Goal: Navigation & Orientation: Find specific page/section

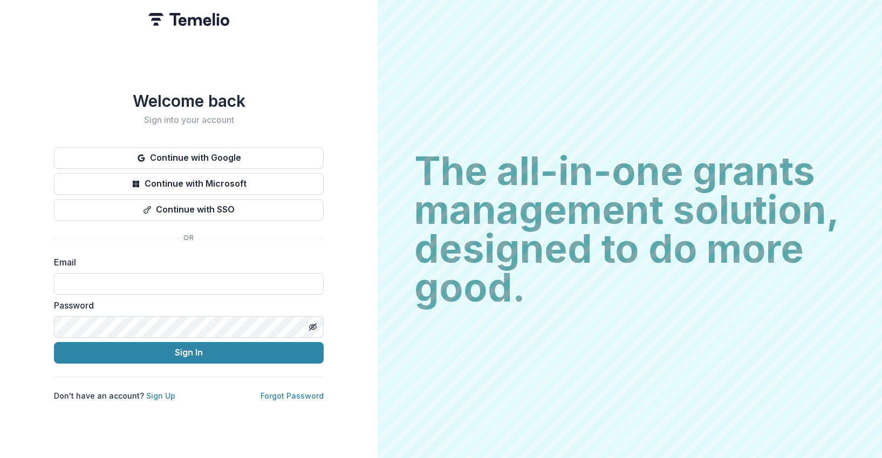
type input "**********"
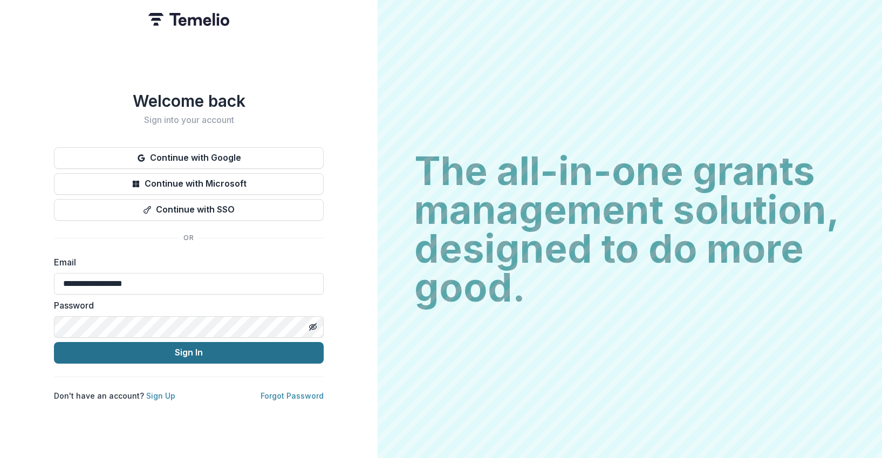
click at [219, 352] on button "Sign In" at bounding box center [189, 353] width 270 height 22
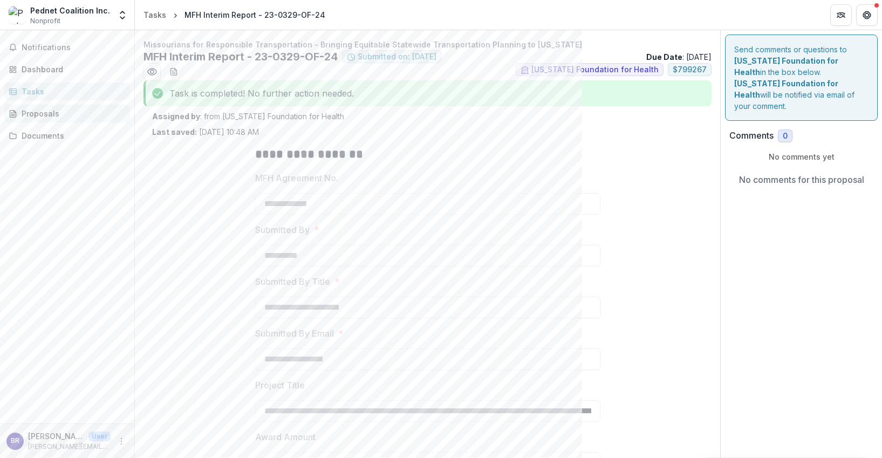
click at [35, 112] on div "Proposals" at bounding box center [72, 113] width 100 height 11
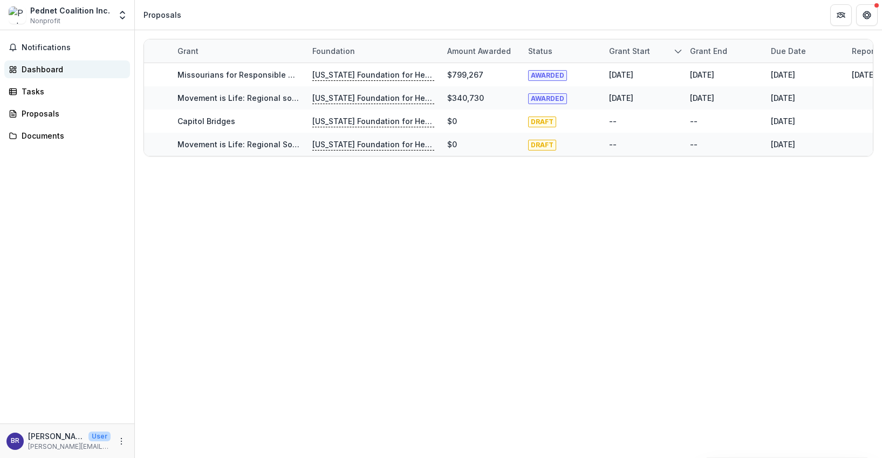
click at [24, 67] on div "Dashboard" at bounding box center [72, 69] width 100 height 11
